Goal: Transaction & Acquisition: Purchase product/service

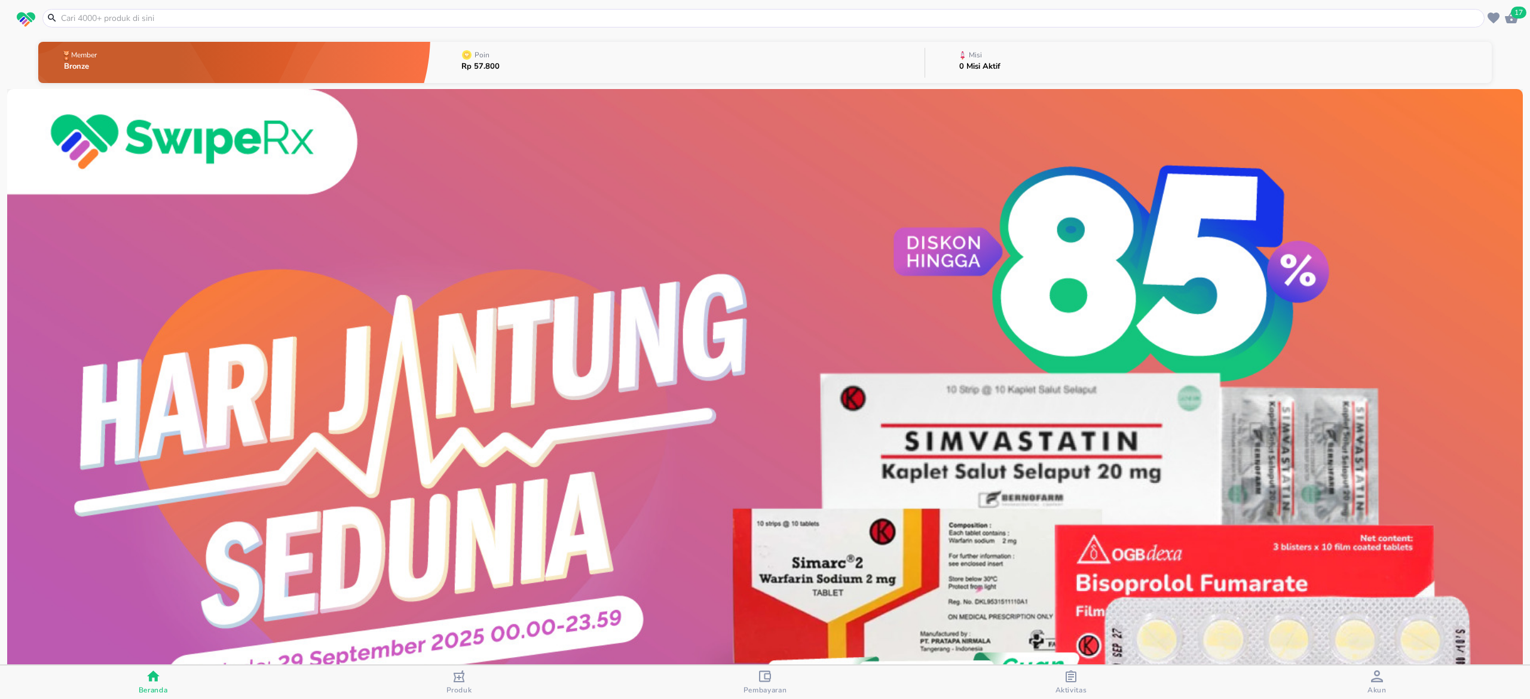
click at [797, 681] on span "Pembayaran" at bounding box center [765, 682] width 299 height 25
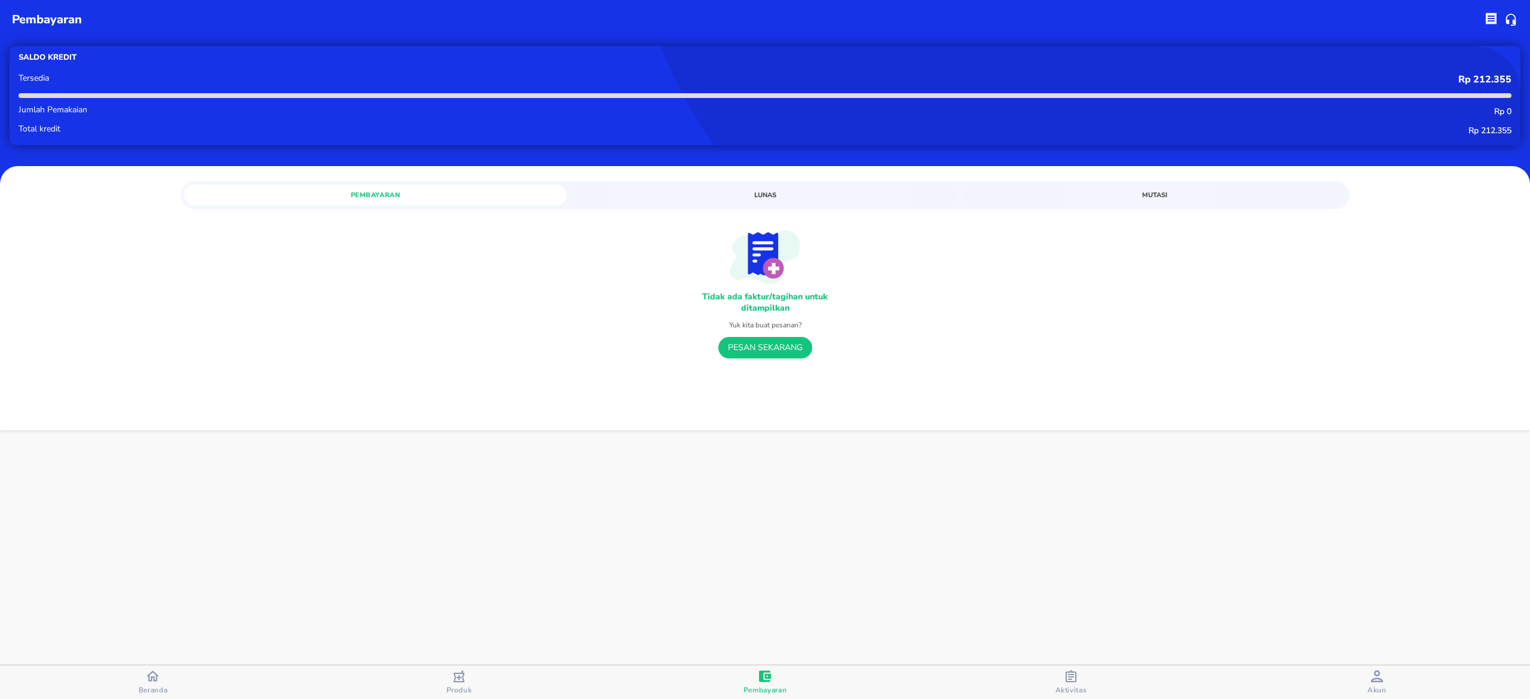
drag, startPoint x: 1187, startPoint y: 632, endPoint x: 1177, endPoint y: 619, distance: 17.1
click at [1188, 631] on div "pembayaran Saldo kredit Tersedia Rp 212.355 Jumlah Pemakaian Rp 0 Total kredit …" at bounding box center [765, 349] width 1530 height 699
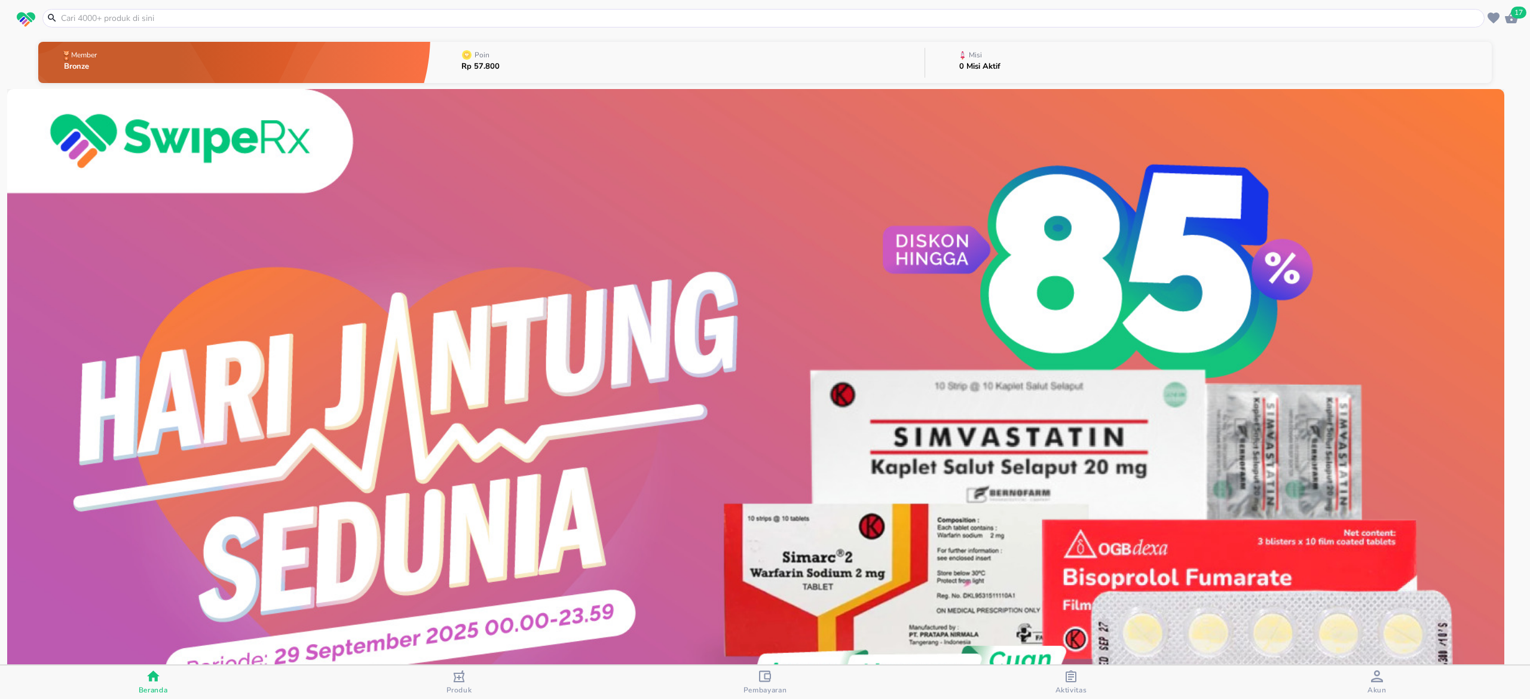
click at [1504, 17] on icon "button" at bounding box center [1511, 18] width 14 height 14
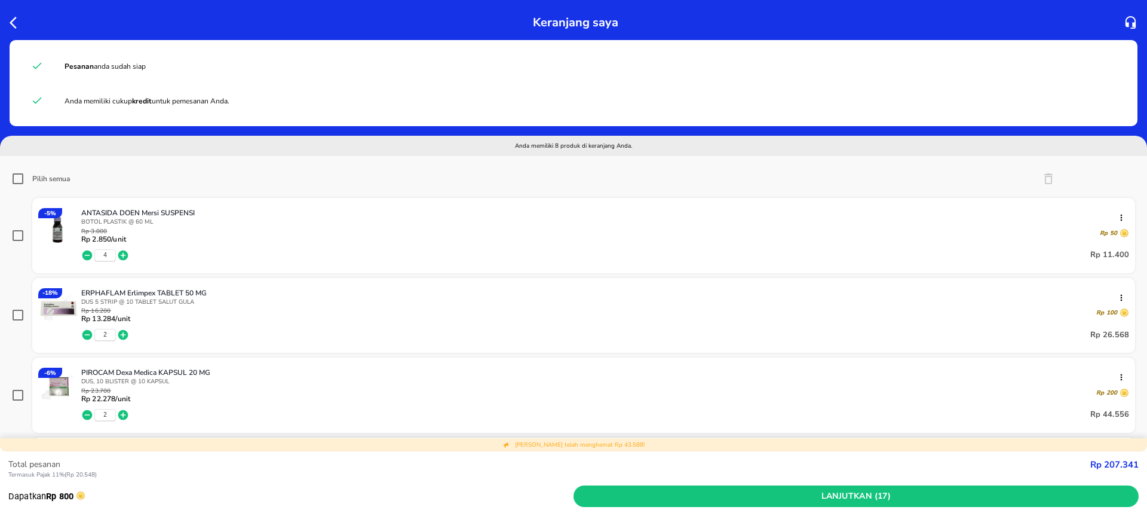
click at [1147, 516] on div "Total pesanan Termasuk [PERSON_NAME] 11% ( Rp 20.548 ) Rp 207.341 Dapatkan Rp 8…" at bounding box center [573, 488] width 1147 height 74
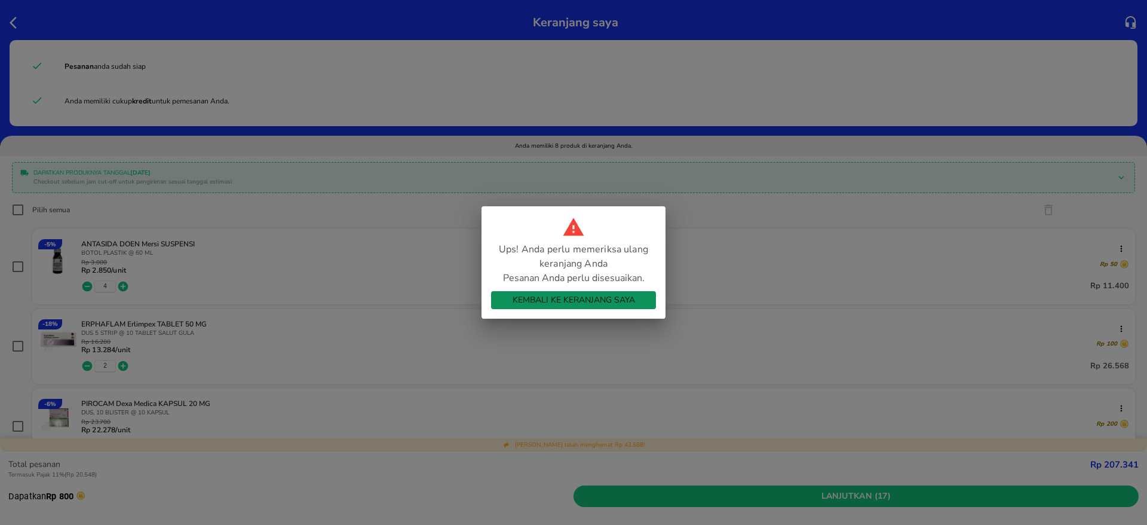
click at [613, 305] on span "Kembali ke Keranjang Saya" at bounding box center [574, 300] width 146 height 15
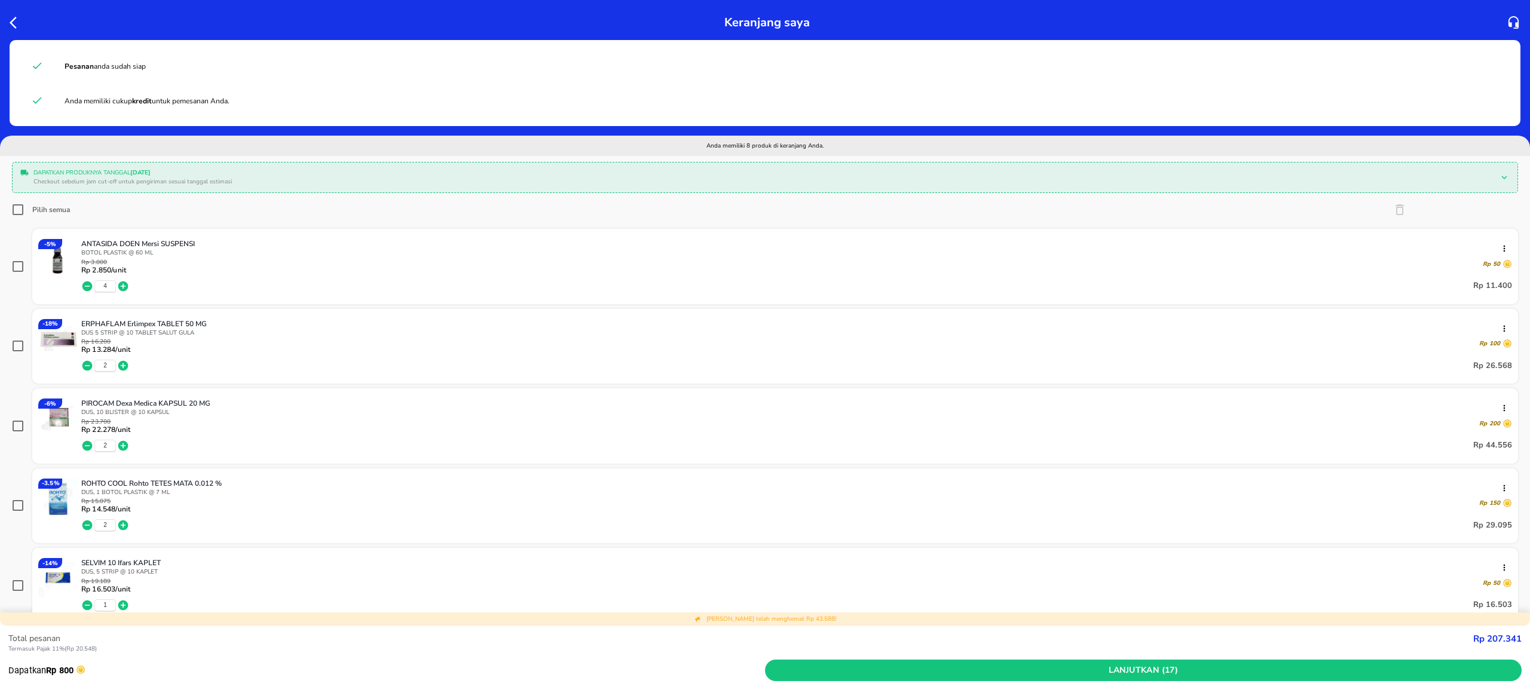
click at [1520, 685] on div "Total pesanan Termasuk [PERSON_NAME] 11% ( Rp 20.548 ) Rp 207.341 Dapatkan Rp 8…" at bounding box center [765, 663] width 1530 height 74
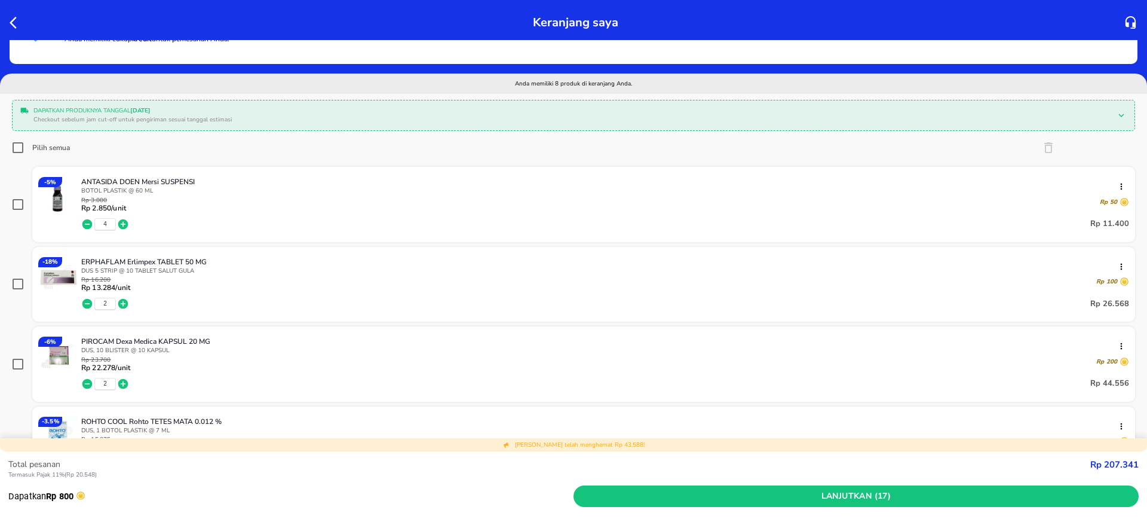
scroll to position [90, 0]
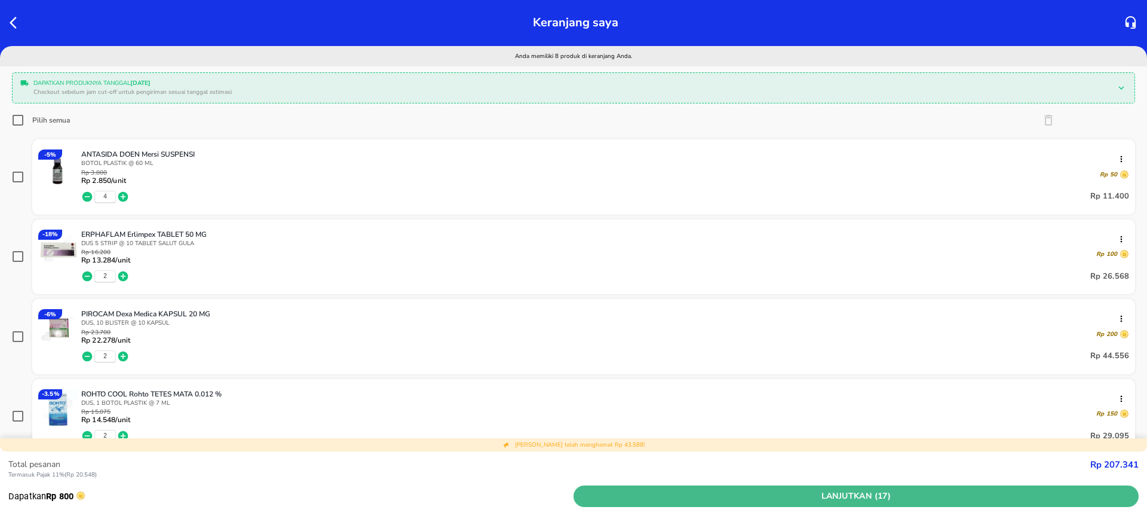
click at [743, 496] on span "Lanjutkan (17)" at bounding box center [856, 496] width 556 height 15
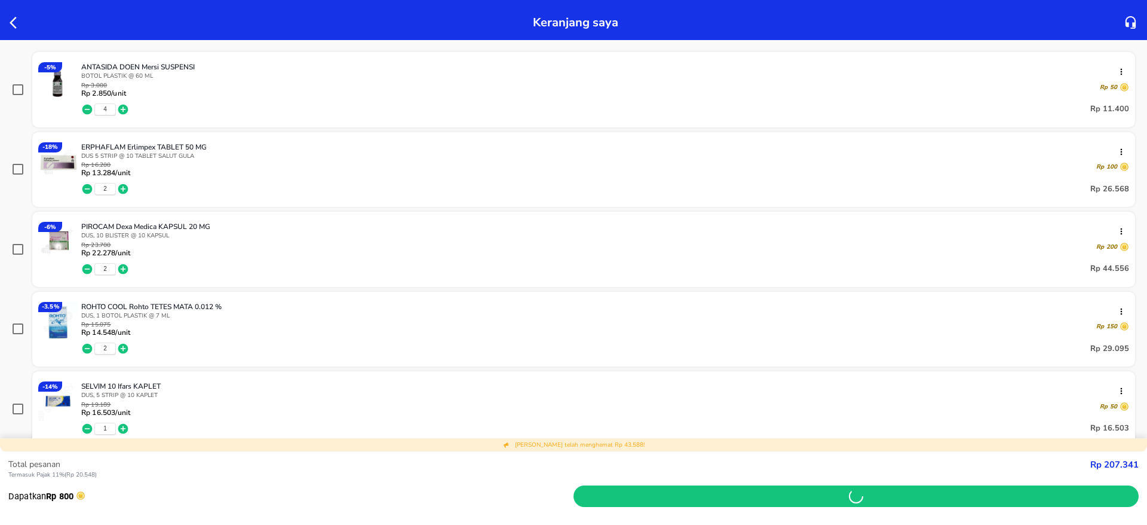
scroll to position [359, 0]
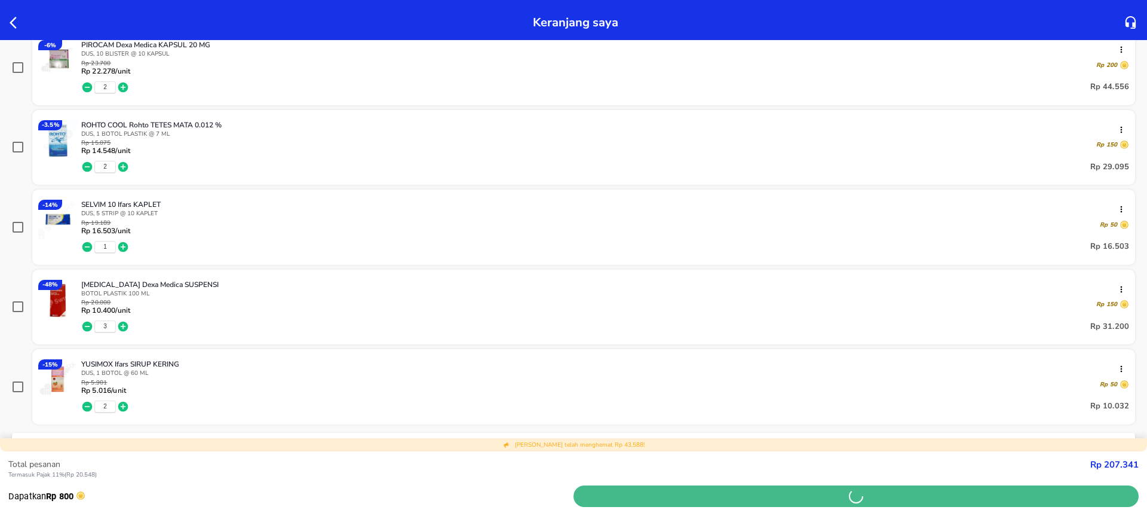
click at [815, 498] on span "button" at bounding box center [856, 496] width 556 height 14
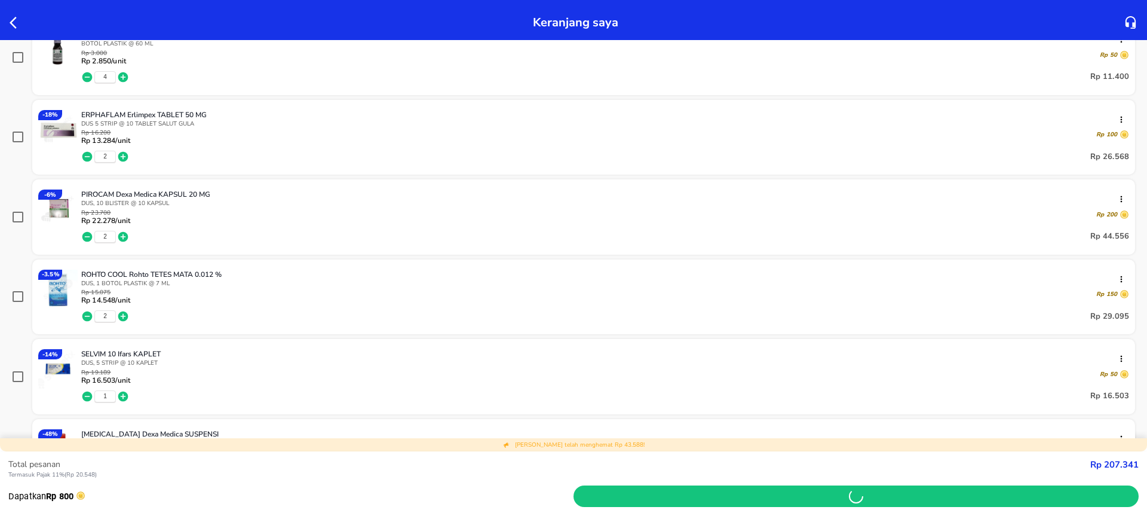
scroll to position [0, 0]
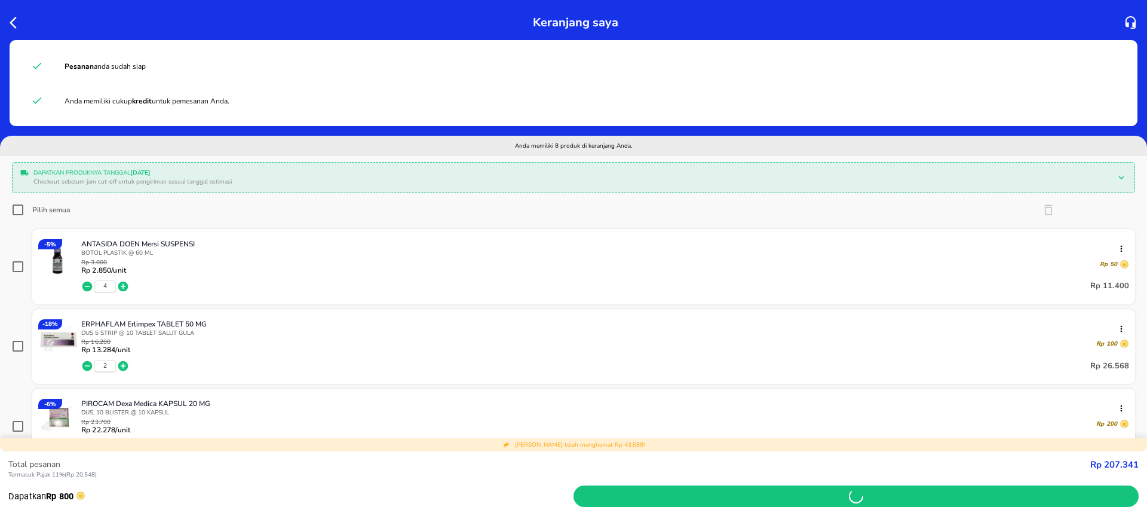
click at [9, 19] on div at bounding box center [18, 22] width 22 height 19
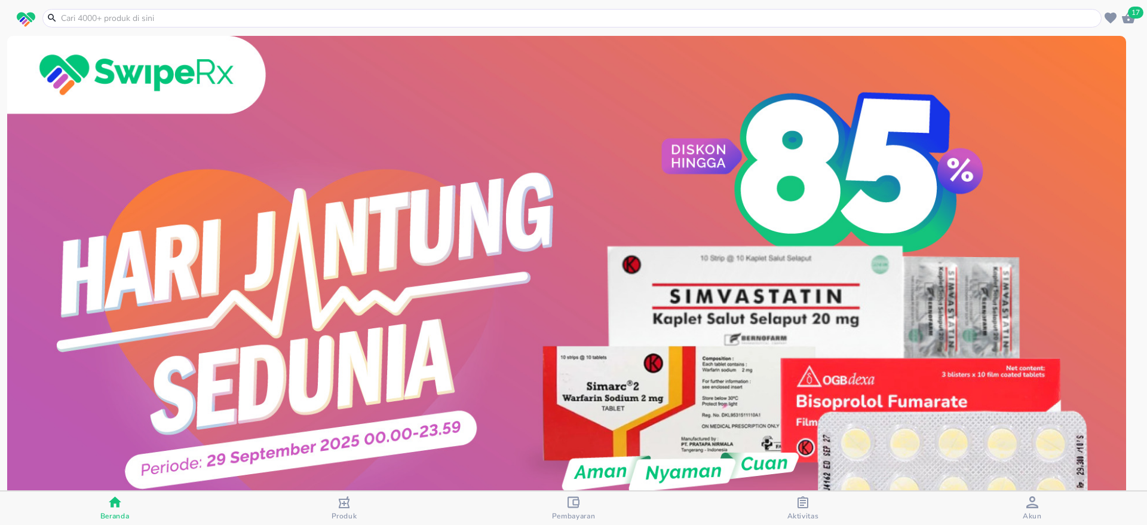
click at [1134, 19] on icon "button" at bounding box center [1128, 17] width 13 height 11
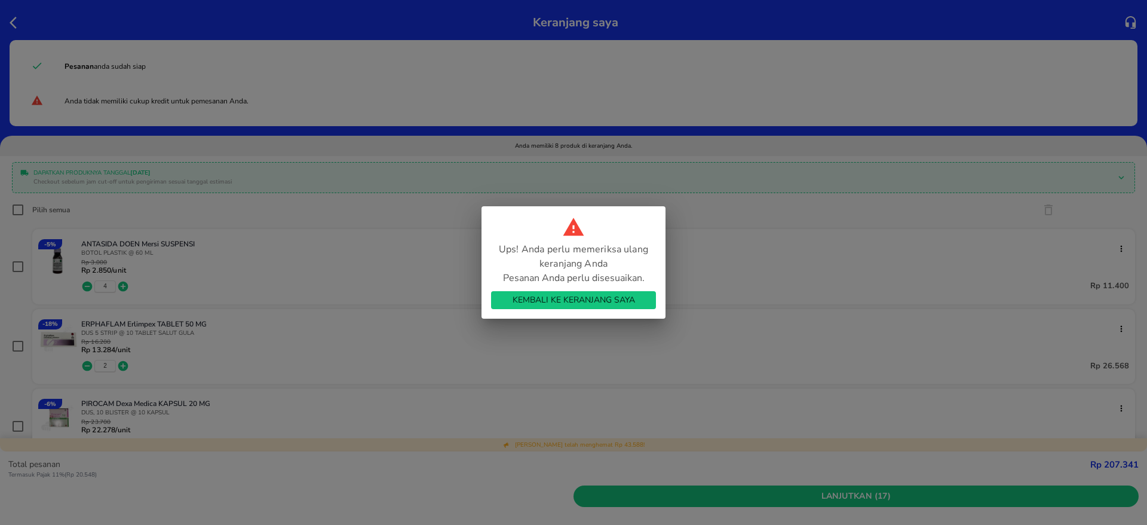
scroll to position [90, 0]
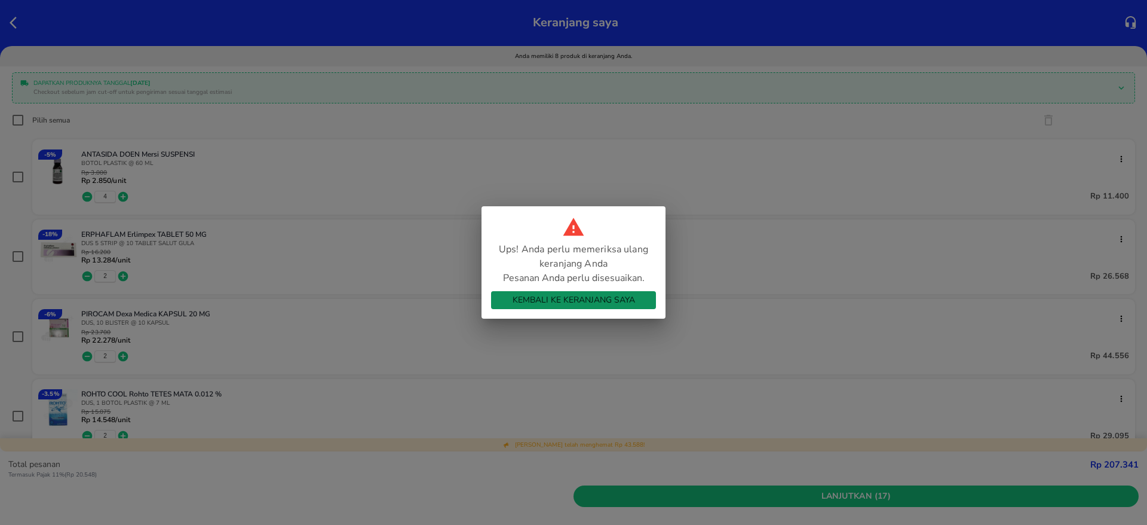
click at [602, 304] on span "Kembali ke Keranjang Saya" at bounding box center [574, 300] width 146 height 15
click at [570, 301] on span "Kembali ke Keranjang Saya" at bounding box center [574, 300] width 146 height 15
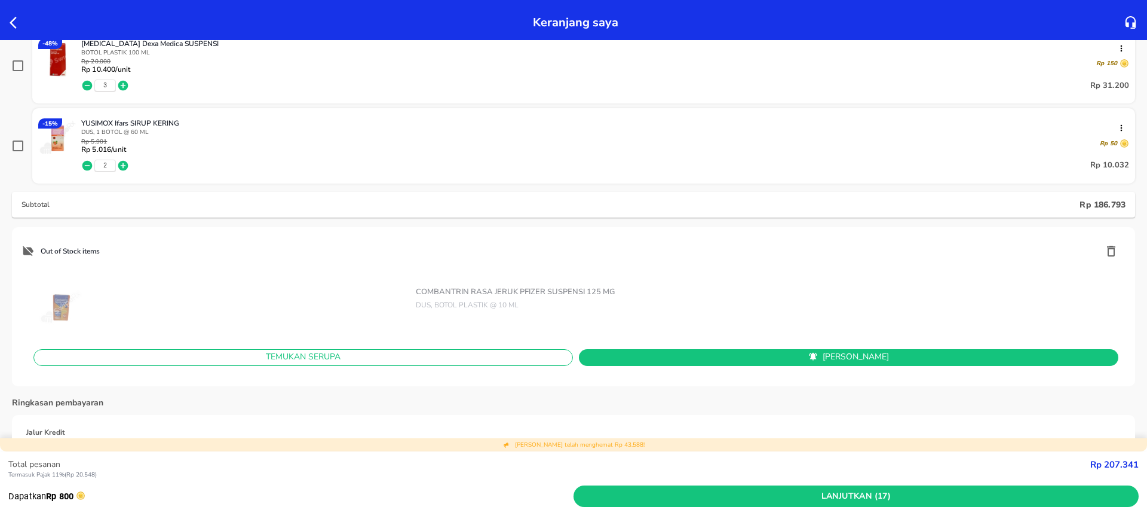
scroll to position [627, 0]
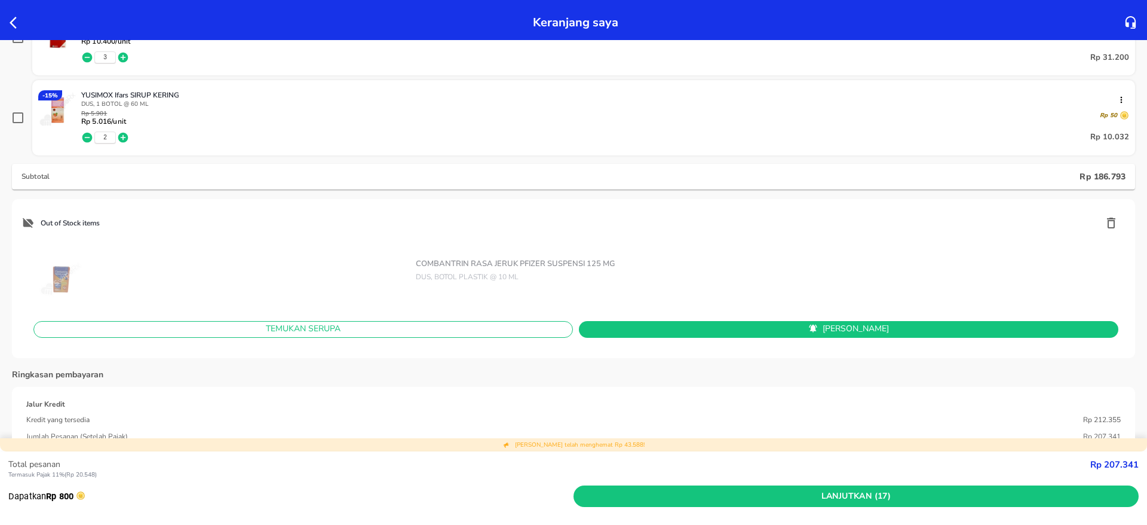
click at [1104, 224] on icon "button" at bounding box center [1111, 223] width 14 height 14
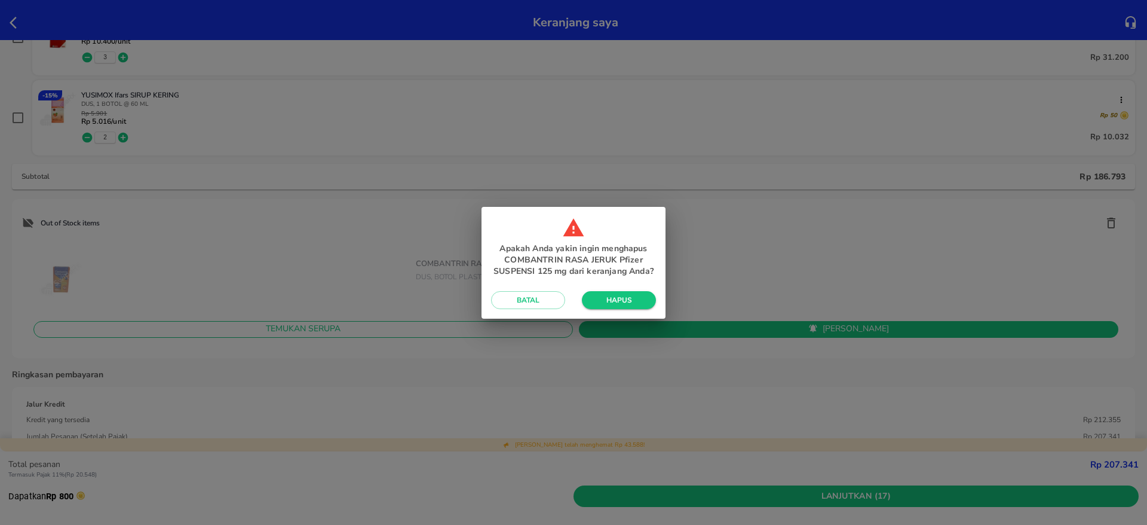
click at [621, 301] on span "Hapus" at bounding box center [619, 300] width 55 height 10
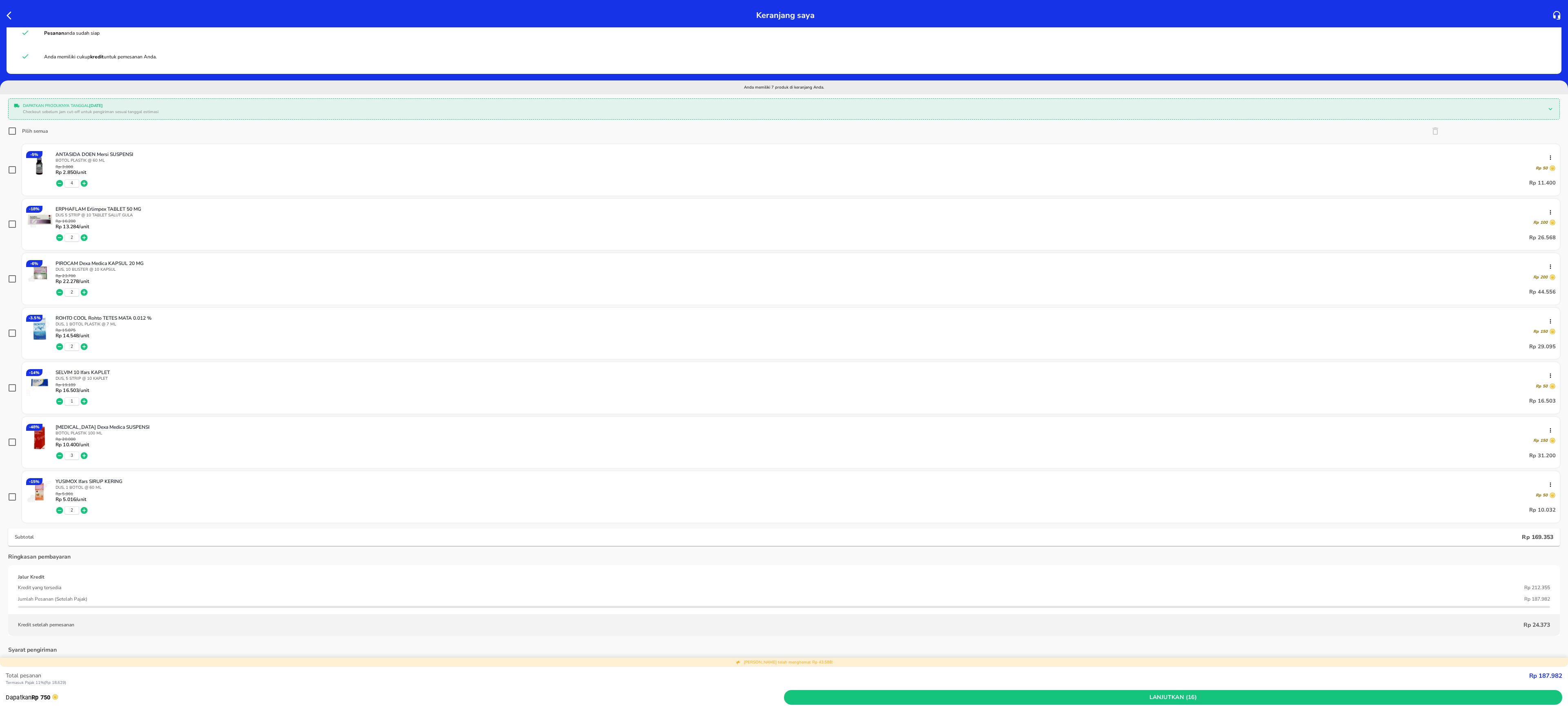
scroll to position [0, 0]
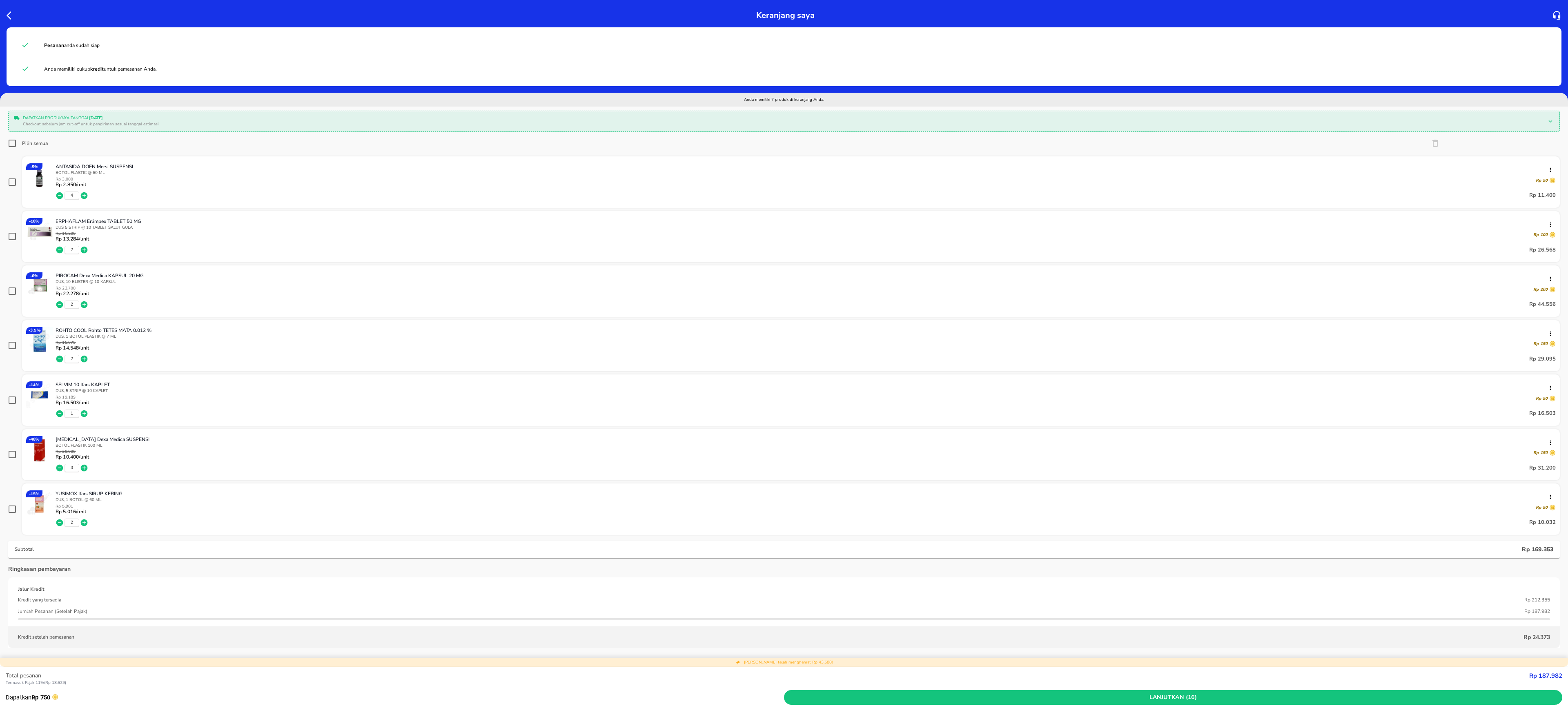
click at [206, 358] on p "Dapatkan Rp 750" at bounding box center [394, 697] width 778 height 9
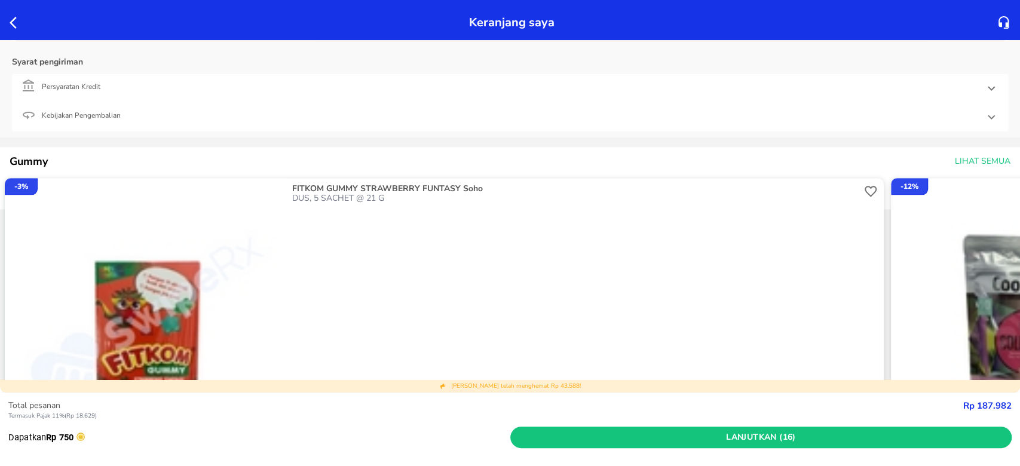
scroll to position [956, 0]
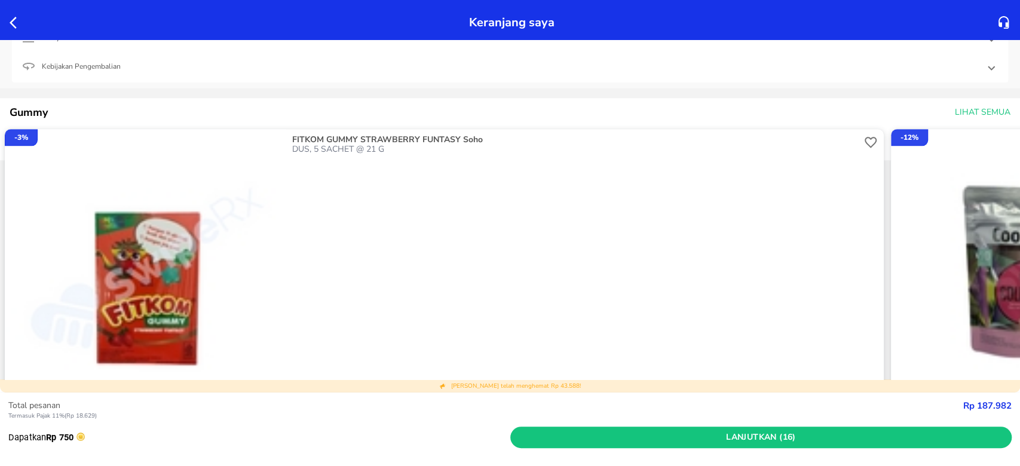
click at [990, 402] on strong "Rp 187.982" at bounding box center [987, 406] width 48 height 12
copy strong "Rp 187.982"
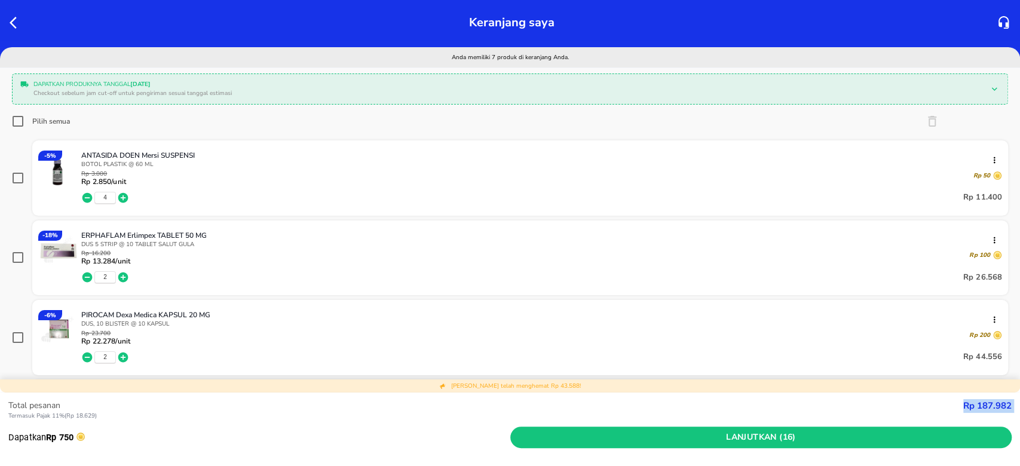
scroll to position [0, 0]
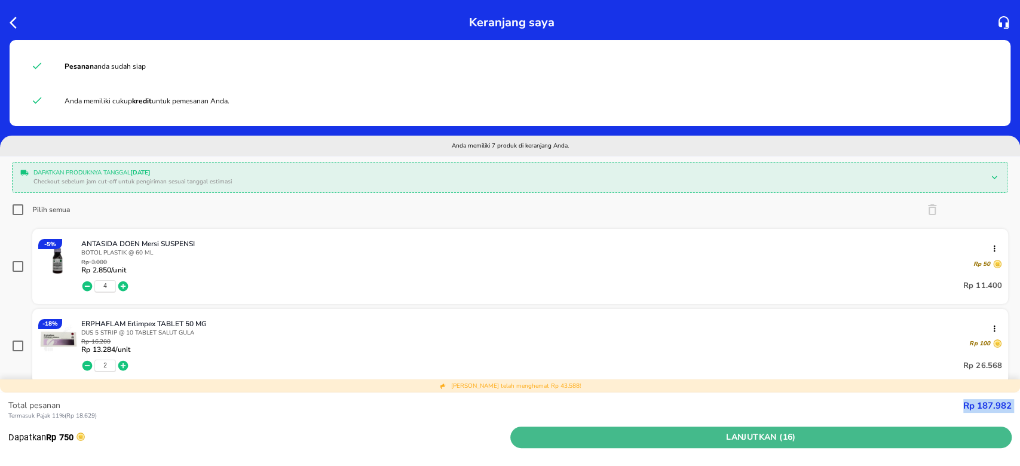
click at [688, 433] on span "Lanjutkan (16)" at bounding box center [761, 437] width 492 height 15
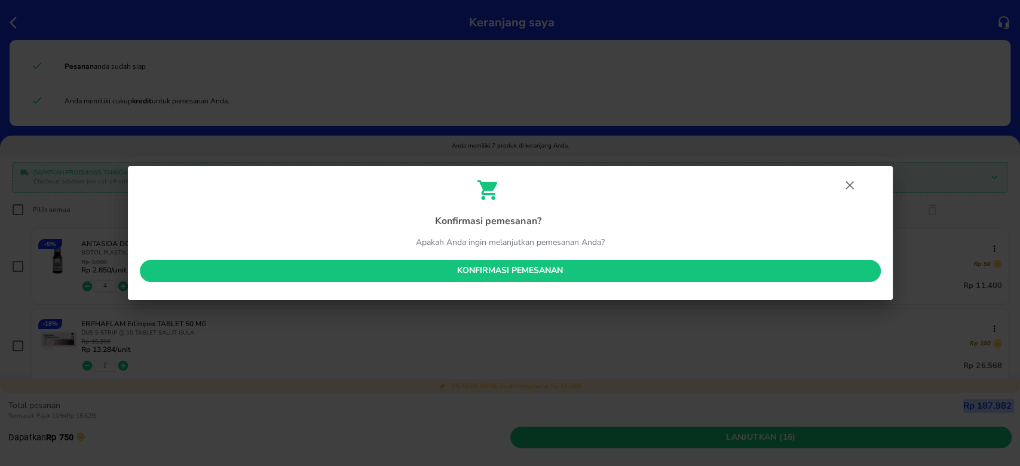
click at [535, 278] on button "Konfirmasi pemesanan" at bounding box center [510, 271] width 741 height 22
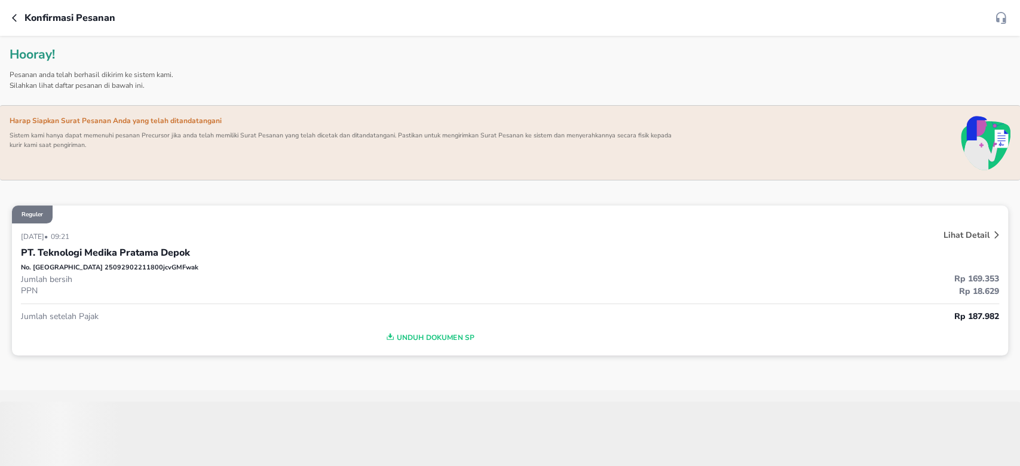
click at [837, 421] on span "‌" at bounding box center [510, 462] width 1020 height 120
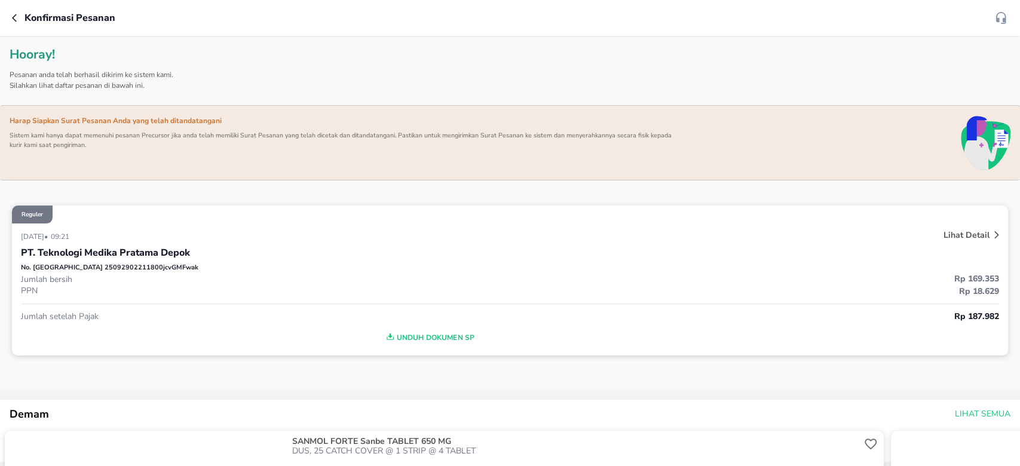
click at [892, 270] on div "No. Pesanan 25092902211800jcvGMFwak" at bounding box center [510, 268] width 978 height 10
